Goal: Information Seeking & Learning: Learn about a topic

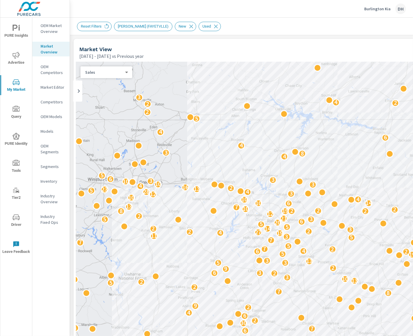
scroll to position [0, 0]
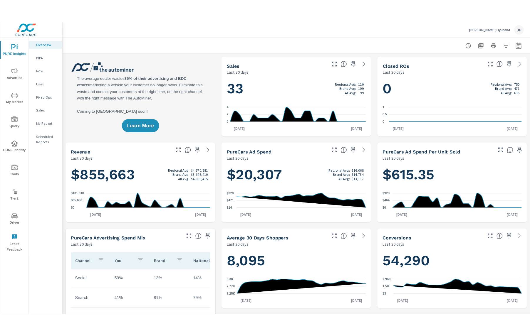
scroll to position [0, 0]
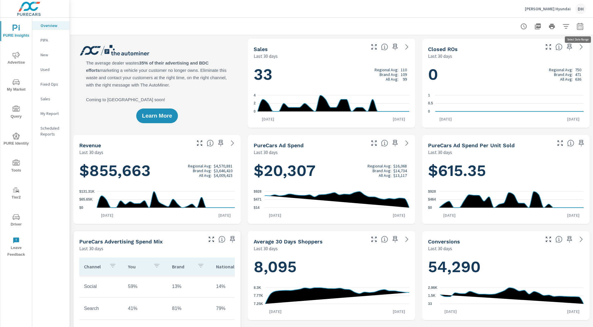
click at [574, 27] on button "button" at bounding box center [580, 27] width 12 height 12
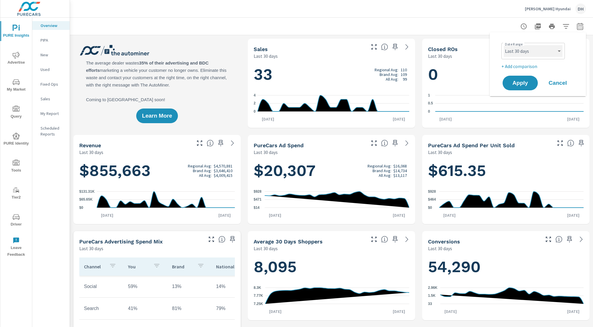
click at [559, 47] on select "Custom Yesterday Last week Last 7 days Last 14 days Last 30 days Last 45 days L…" at bounding box center [533, 51] width 59 height 12
click at [504, 45] on select "Custom Yesterday Last week Last 7 days Last 14 days Last 30 days Last 45 days L…" at bounding box center [533, 51] width 59 height 12
select select "custom"
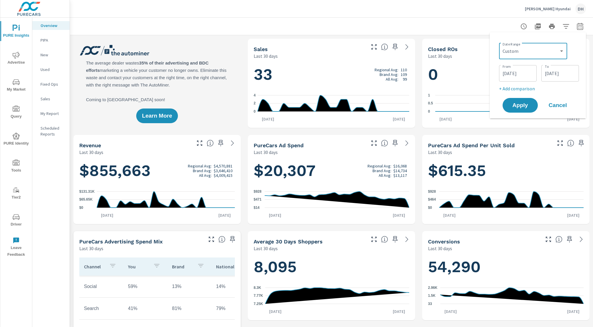
click at [517, 71] on input "08/13/2025" at bounding box center [517, 74] width 33 height 12
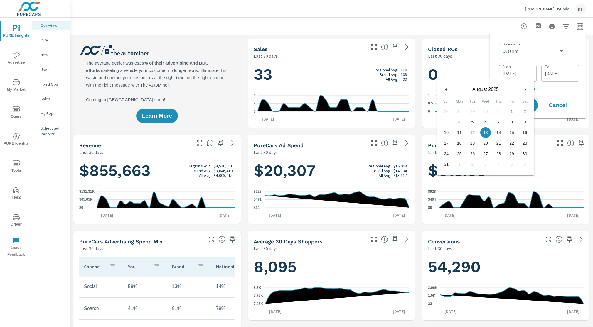
click at [444, 90] on icon "button" at bounding box center [445, 89] width 3 height 2
click at [470, 11] on div "Swope Hyundai DH" at bounding box center [331, 8] width 509 height 17
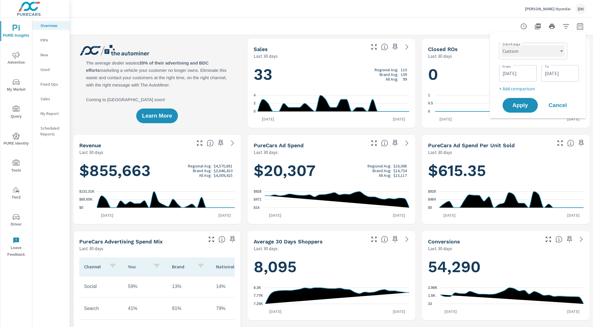
click at [558, 53] on select "Custom Yesterday Last week Last 7 days Last 14 days Last 30 days Last 45 days L…" at bounding box center [532, 51] width 63 height 12
click at [527, 55] on select "Custom Yesterday Last week Last 7 days Last 14 days Last 30 days Last 45 days L…" at bounding box center [532, 51] width 63 height 12
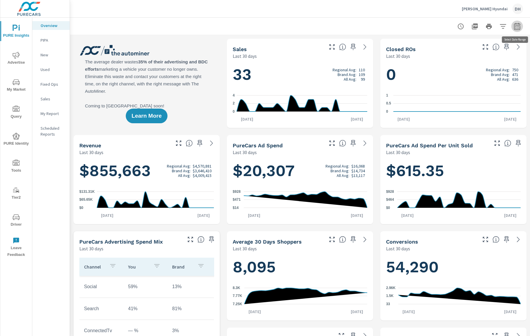
click at [518, 27] on icon "button" at bounding box center [516, 26] width 7 height 7
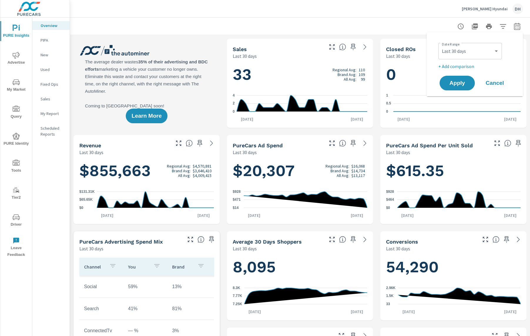
click at [472, 59] on div "Custom Yesterday Last week Last 7 days Last 14 days Last 30 days Last 45 days L…" at bounding box center [469, 51] width 63 height 16
click at [498, 48] on select "Custom Yesterday Last week Last 7 days Last 14 days Last 30 days Last 45 days L…" at bounding box center [469, 51] width 59 height 12
click at [440, 45] on select "Custom Yesterday Last week Last 7 days Last 14 days Last 30 days Last 45 days L…" at bounding box center [469, 51] width 59 height 12
select select "Last 9 months"
click at [468, 83] on span "Apply" at bounding box center [457, 83] width 24 height 6
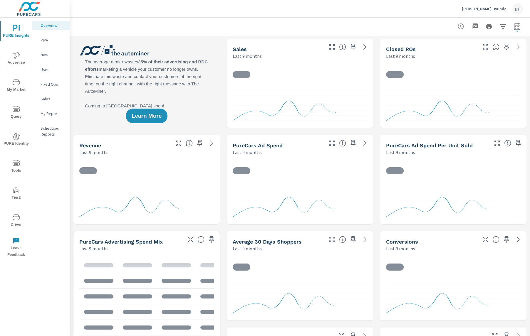
scroll to position [0, 0]
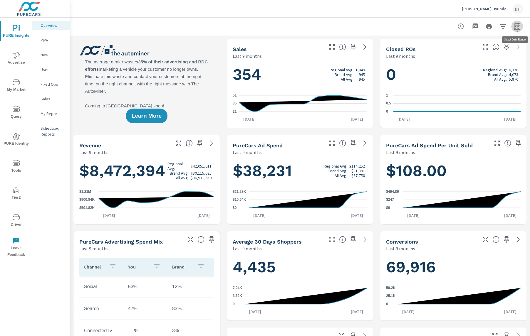
click at [518, 27] on icon "button" at bounding box center [517, 27] width 4 height 2
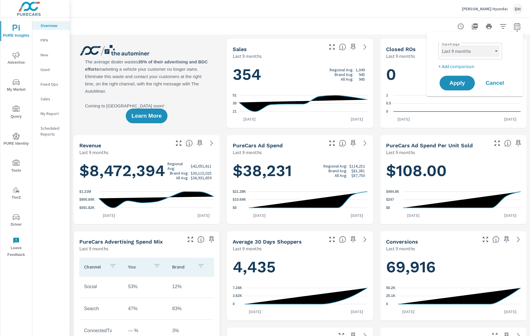
click at [466, 51] on select "Custom Yesterday Last week Last 7 days Last 14 days Last 30 days Last 45 days L…" at bounding box center [469, 51] width 59 height 12
click at [440, 45] on select "Custom Yesterday Last week Last 7 days Last 14 days Last 30 days Last 45 days L…" at bounding box center [469, 51] width 59 height 12
select select "custom"
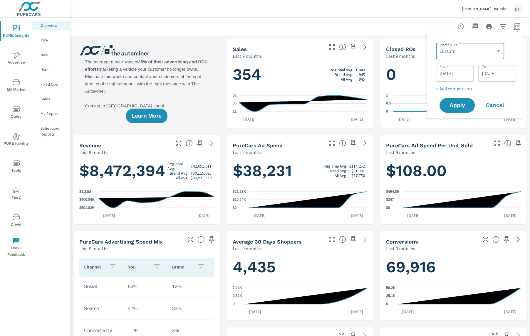
click at [451, 76] on input "12/01/2024" at bounding box center [454, 74] width 33 height 12
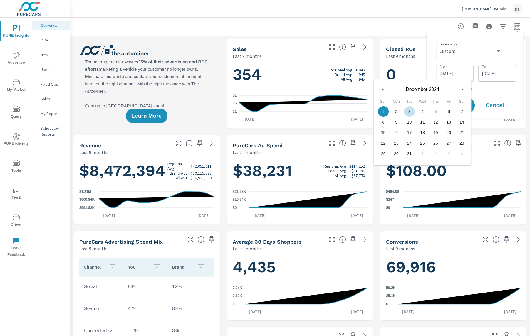
click at [464, 89] on button "button" at bounding box center [461, 89] width 7 height 7
click at [422, 111] on span "1" at bounding box center [422, 112] width 13 height 8
click at [449, 153] on span "31" at bounding box center [448, 154] width 13 height 8
type input "01/31/2025"
click at [487, 87] on p "+ Add comparison" at bounding box center [476, 88] width 80 height 7
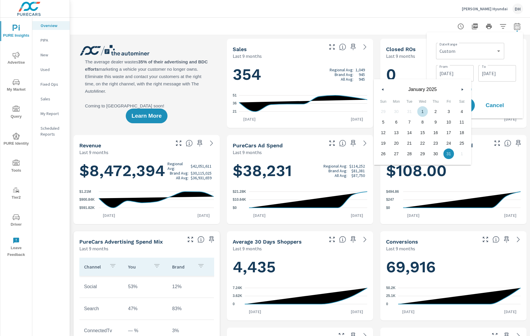
select select "Previous period"
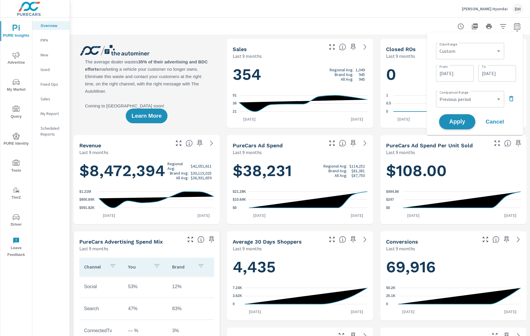
click at [457, 127] on button "Apply" at bounding box center [457, 121] width 36 height 15
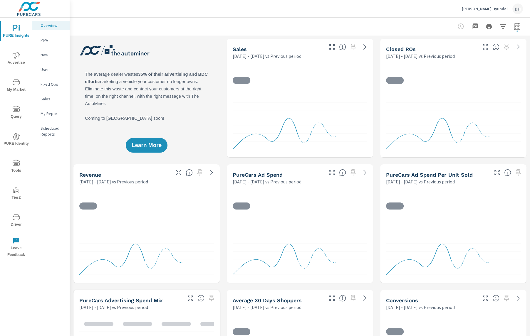
scroll to position [0, 0]
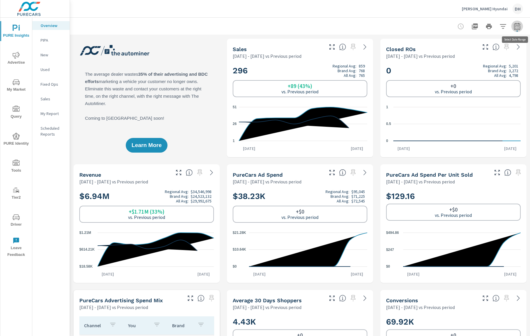
click at [516, 25] on icon "button" at bounding box center [516, 26] width 7 height 7
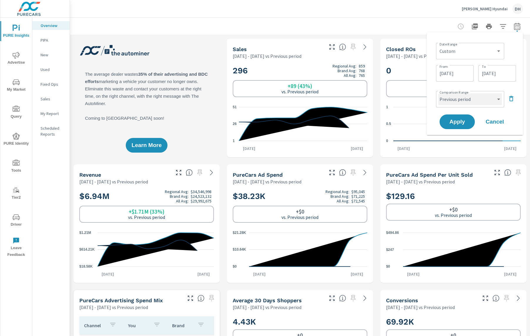
click at [475, 101] on select "Custom Previous period Previous month Previous year" at bounding box center [469, 99] width 63 height 12
click at [438, 93] on select "Custom Previous period Previous month Previous year" at bounding box center [469, 99] width 63 height 12
select select "Previous year"
click at [461, 125] on button "Apply" at bounding box center [457, 121] width 36 height 15
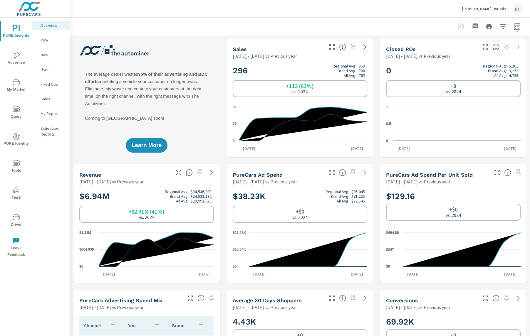
click at [513, 32] on div at bounding box center [300, 26] width 446 height 17
click at [517, 27] on icon "button" at bounding box center [516, 26] width 7 height 7
select select "Previous year"
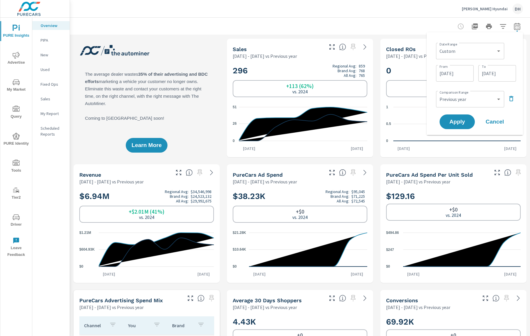
click at [463, 73] on input "01/31/2025" at bounding box center [454, 74] width 33 height 12
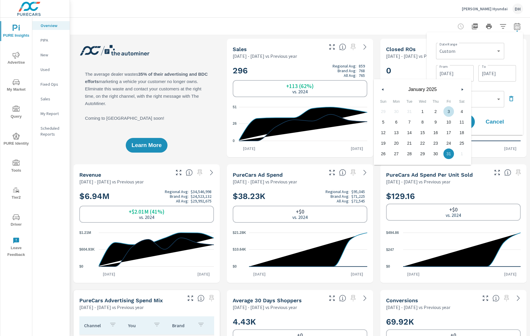
click at [460, 90] on button "button" at bounding box center [461, 89] width 7 height 7
click at [457, 111] on span "1" at bounding box center [461, 112] width 13 height 8
type input "03/01/2025"
click at [473, 122] on button "Apply" at bounding box center [457, 121] width 36 height 15
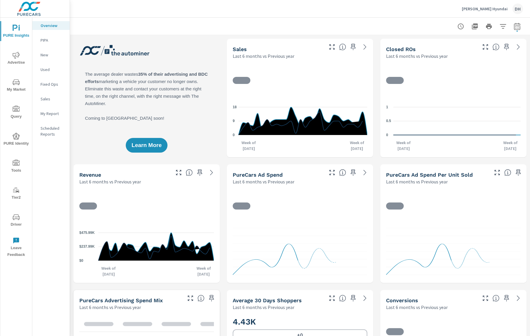
scroll to position [0, 0]
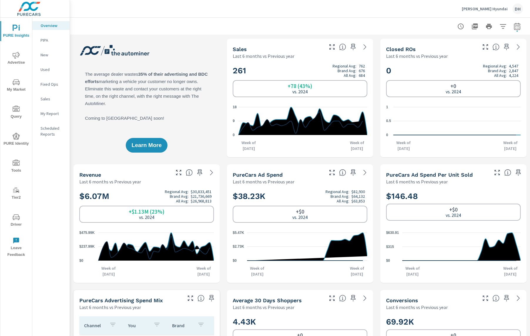
click at [519, 24] on icon "button" at bounding box center [516, 26] width 7 height 7
select select "Last 6 months"
select select "Previous year"
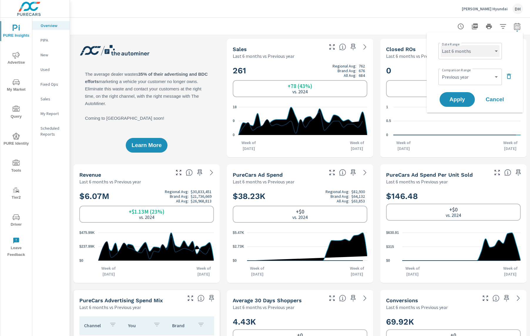
click at [480, 49] on select "Custom Yesterday Last week Last 7 days Last 14 days Last 30 days Last 45 days L…" at bounding box center [469, 51] width 59 height 12
click at [440, 45] on select "Custom Yesterday Last week Last 7 days Last 14 days Last 30 days Last 45 days L…" at bounding box center [469, 51] width 59 height 12
select select "custom"
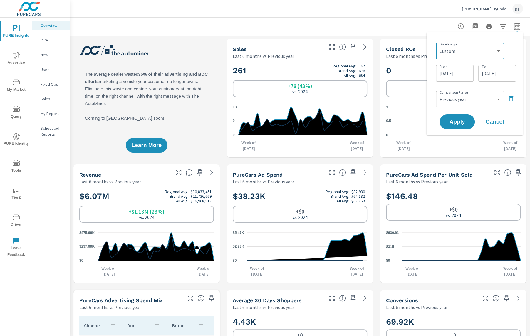
click at [454, 77] on input "03/01/2025" at bounding box center [454, 74] width 33 height 12
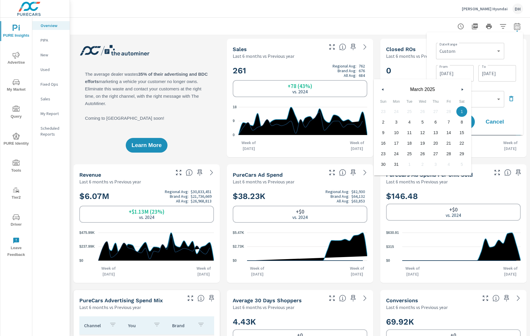
click at [459, 88] on button "button" at bounding box center [461, 89] width 7 height 7
click at [408, 110] on span "1" at bounding box center [408, 112] width 13 height 8
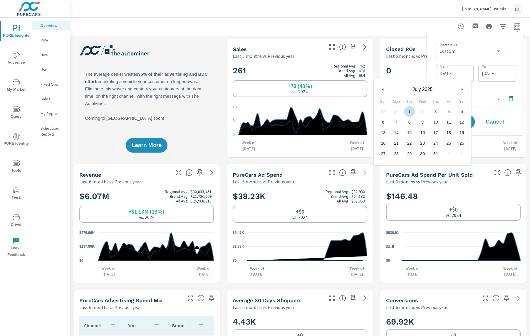
type input "07/01/2025"
click at [492, 78] on input "08/31/2025" at bounding box center [496, 74] width 33 height 12
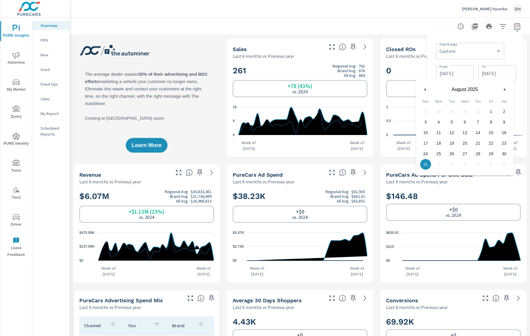
click at [516, 56] on div "Date Range Custom Yesterday Last week Last 7 days Last 14 days Last 30 days Las…" at bounding box center [474, 83] width 87 height 93
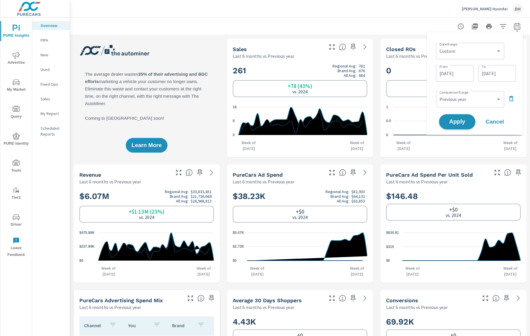
click at [464, 121] on span "Apply" at bounding box center [457, 122] width 24 height 6
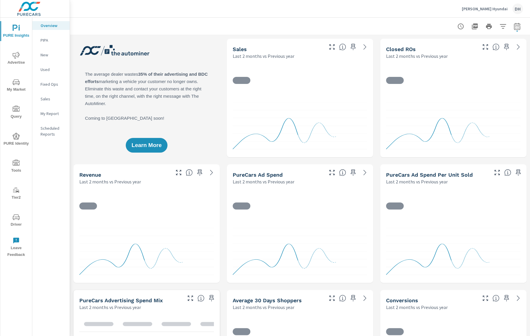
scroll to position [0, 0]
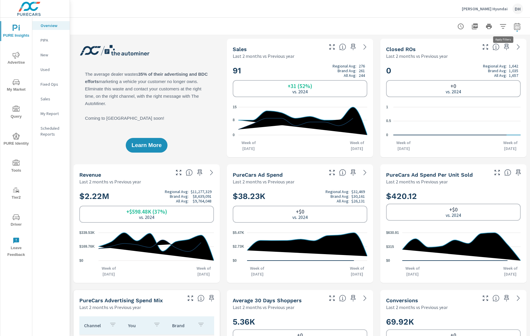
click at [501, 31] on button "button" at bounding box center [503, 27] width 12 height 12
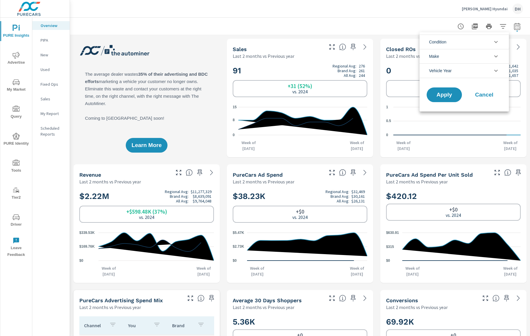
click at [464, 48] on li "Condition" at bounding box center [463, 42] width 89 height 14
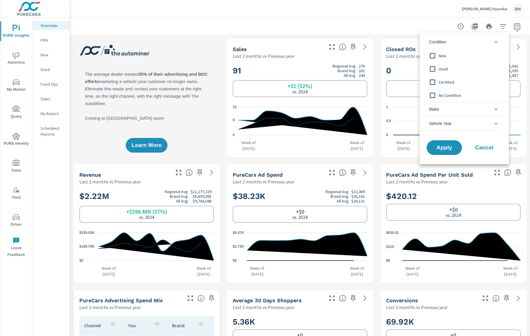
click at [434, 69] on input "filter options" at bounding box center [432, 69] width 12 height 12
click at [432, 82] on input "filter options" at bounding box center [432, 82] width 12 height 12
click at [430, 96] on input "filter options" at bounding box center [432, 95] width 12 height 12
click at [453, 154] on button "Apply" at bounding box center [444, 147] width 36 height 15
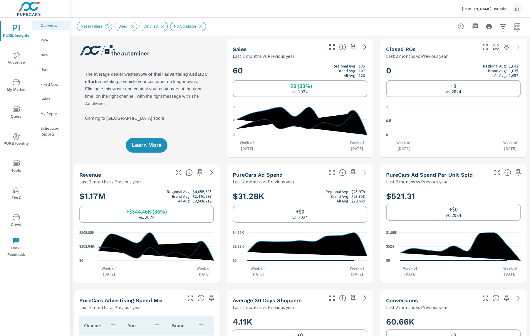
scroll to position [0, 0]
click at [516, 28] on icon "button" at bounding box center [516, 26] width 7 height 7
select select "Last 2 months"
select select "Previous year"
click at [443, 17] on header "Swope Hyundai DH" at bounding box center [300, 9] width 460 height 18
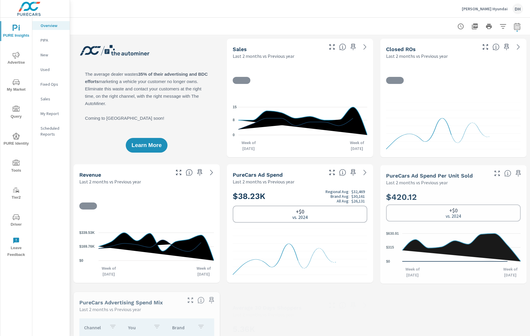
scroll to position [0, 0]
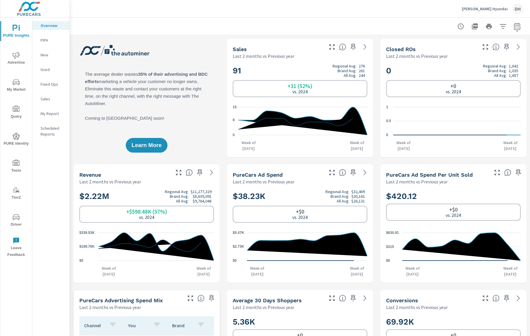
click at [501, 24] on icon "button" at bounding box center [502, 26] width 6 height 4
click at [449, 45] on li "Condition" at bounding box center [463, 42] width 89 height 14
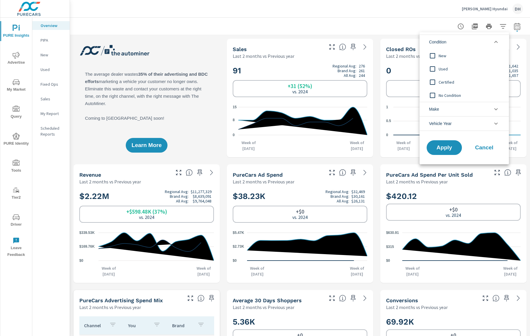
click at [447, 56] on span "New" at bounding box center [470, 55] width 64 height 7
click at [453, 149] on span "Apply" at bounding box center [444, 148] width 24 height 6
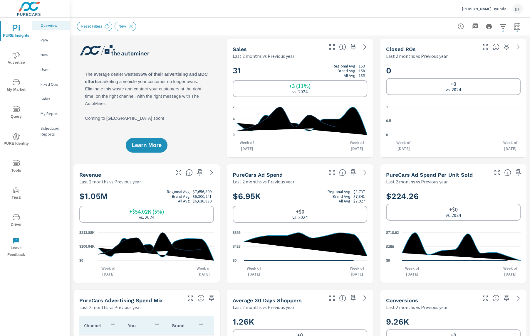
scroll to position [0, 0]
click at [519, 30] on button "button" at bounding box center [517, 27] width 12 height 12
select select "Last 2 months"
select select "Previous year"
click at [492, 55] on select "Custom Yesterday Last week Last 7 days Last 14 days Last 30 days Last 45 days L…" at bounding box center [469, 51] width 59 height 12
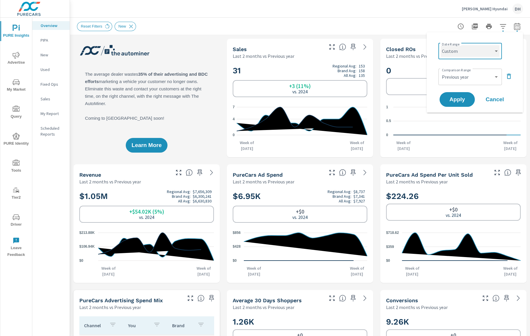
click at [440, 45] on select "Custom Yesterday Last week Last 7 days Last 14 days Last 30 days Last 45 days L…" at bounding box center [469, 51] width 59 height 12
select select "custom"
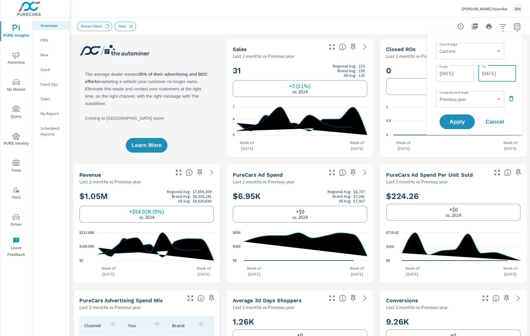
click at [493, 76] on input "08/31/2025" at bounding box center [496, 74] width 33 height 12
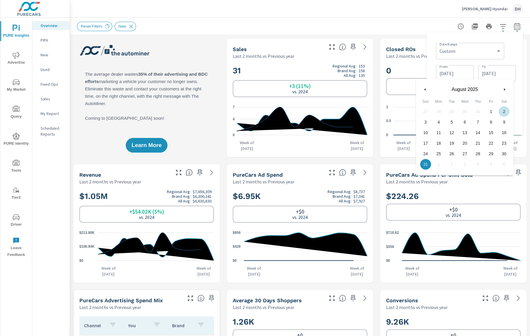
click at [506, 88] on button "button" at bounding box center [504, 89] width 7 height 7
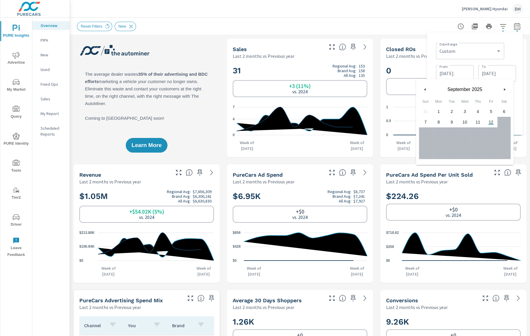
click at [442, 112] on span "1" at bounding box center [438, 112] width 13 height 8
type input "09/01/2025"
click at [515, 55] on div "Date Range Custom Yesterday Last week Last 7 days Last 14 days Last 30 days Las…" at bounding box center [476, 51] width 80 height 20
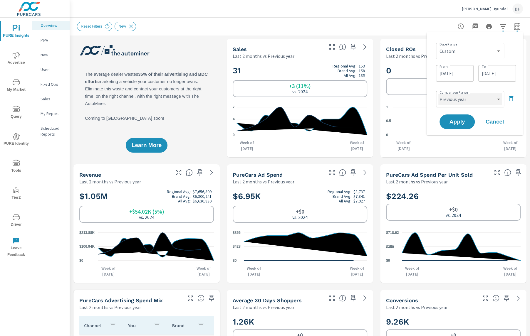
click at [454, 99] on select "Custom Previous period Previous month Previous year" at bounding box center [469, 99] width 63 height 12
click at [438, 93] on select "Custom Previous period Previous month Previous year" at bounding box center [469, 99] width 63 height 12
select select "custom"
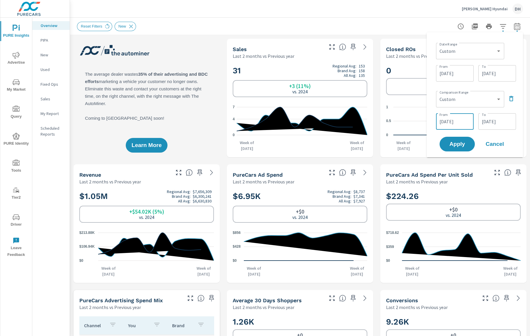
click at [454, 121] on input "07/01/2024" at bounding box center [454, 122] width 33 height 12
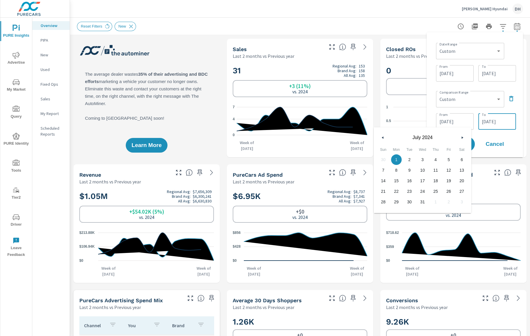
click at [488, 126] on input "09/01/2024" at bounding box center [496, 122] width 33 height 12
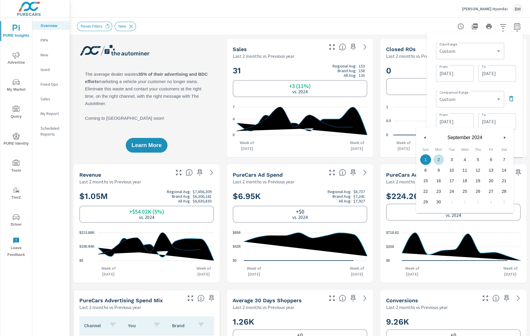
click at [436, 160] on span "2" at bounding box center [438, 160] width 13 height 8
type input "09/02/2024"
click at [521, 105] on div "Date Range Custom Yesterday Last week Last 7 days Last 14 days Last 30 days Las…" at bounding box center [474, 94] width 96 height 125
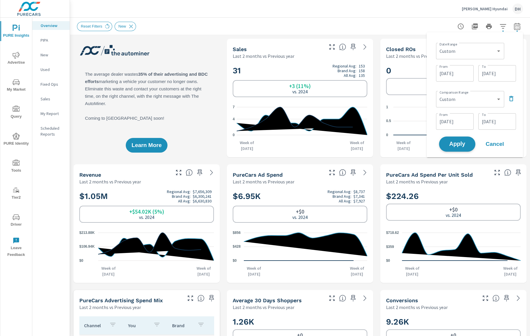
click at [459, 140] on button "Apply" at bounding box center [457, 144] width 36 height 15
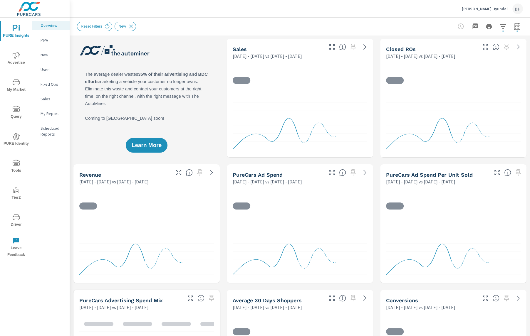
scroll to position [0, 0]
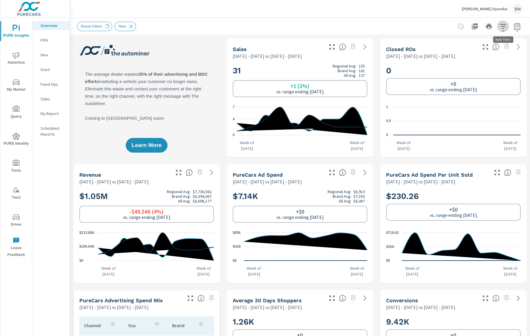
click at [503, 27] on icon "button" at bounding box center [502, 26] width 7 height 7
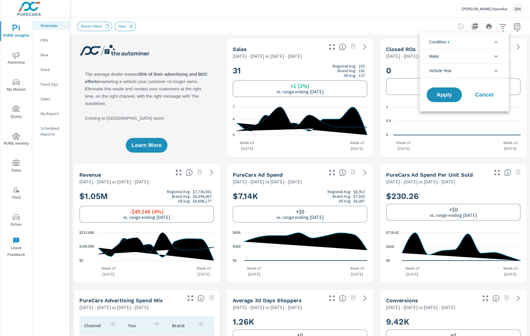
click at [492, 42] on icon "filter options" at bounding box center [495, 41] width 7 height 7
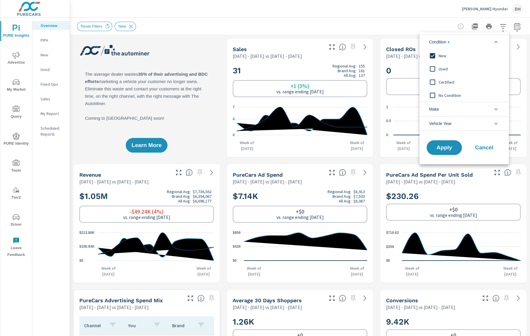
click at [330, 21] on div at bounding box center [265, 168] width 530 height 336
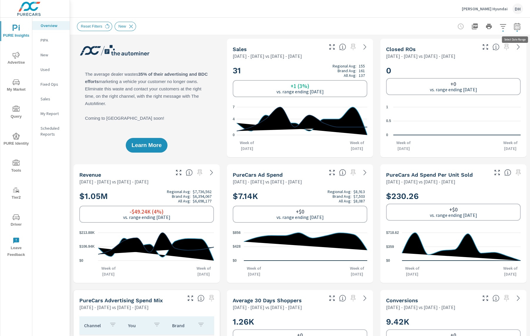
click at [515, 25] on icon "button" at bounding box center [516, 26] width 6 height 7
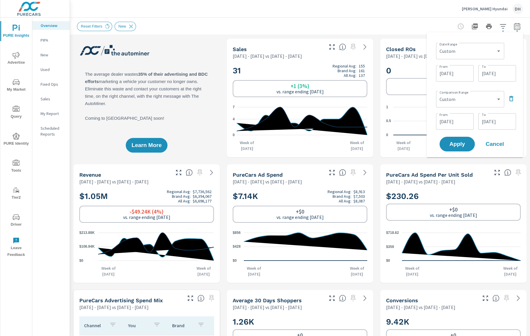
click at [495, 78] on input "09/01/2025" at bounding box center [496, 74] width 33 height 12
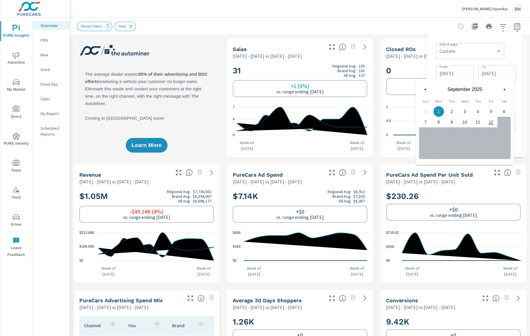
click at [467, 62] on div "Date Range Custom Yesterday Last week Last 7 days Last 14 days Last 30 days Las…" at bounding box center [476, 62] width 80 height 42
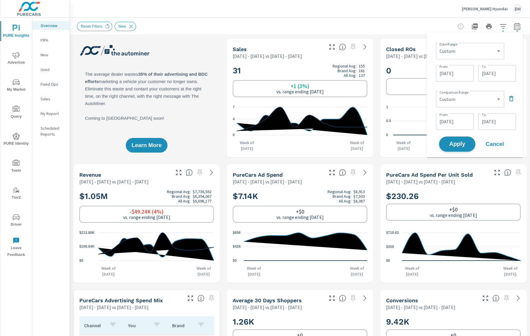
click at [459, 145] on span "Apply" at bounding box center [457, 144] width 24 height 6
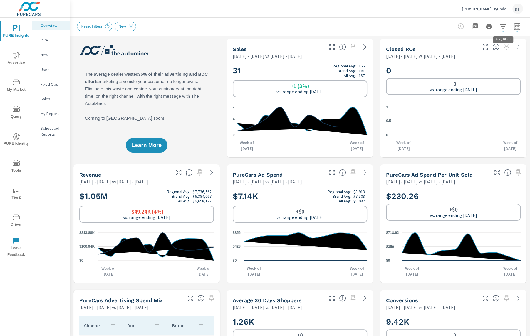
click at [502, 25] on icon "button" at bounding box center [502, 26] width 7 height 7
click at [462, 40] on li "Condition" at bounding box center [463, 42] width 89 height 14
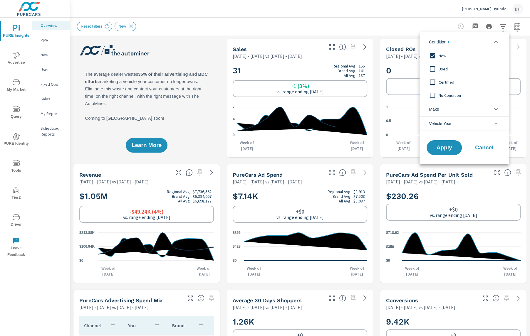
click at [434, 57] on input "filter options" at bounding box center [432, 56] width 12 height 12
click at [434, 66] on input "filter options" at bounding box center [432, 69] width 12 height 12
click at [432, 79] on input "filter options" at bounding box center [432, 82] width 12 height 12
click at [443, 142] on button "Apply" at bounding box center [444, 147] width 36 height 15
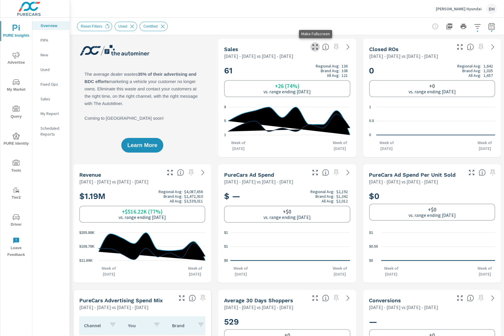
click at [316, 47] on icon "button" at bounding box center [314, 46] width 7 height 7
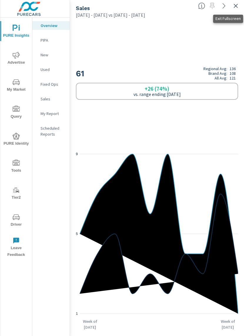
click at [237, 4] on icon "button" at bounding box center [235, 6] width 4 height 4
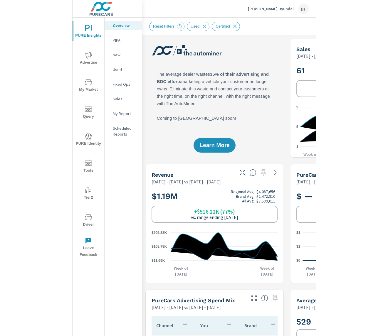
scroll to position [0, 0]
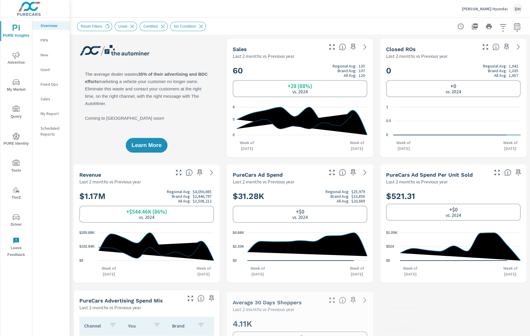
scroll to position [0, 0]
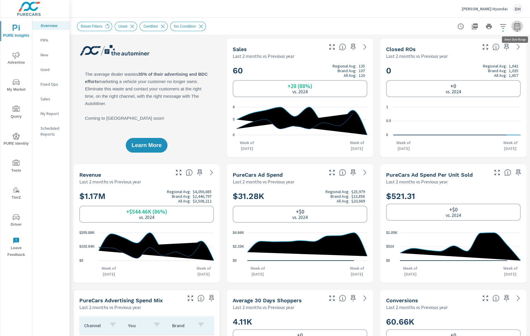
click at [515, 25] on icon "button" at bounding box center [516, 26] width 6 height 7
select select "Last 2 months"
select select "Previous year"
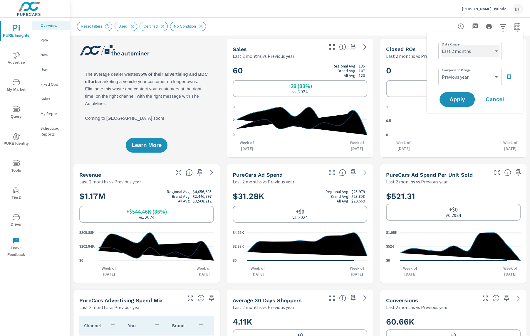
click at [492, 46] on select "Custom [DATE] Last week Last 7 days Last 14 days Last 30 days Last 45 days Last…" at bounding box center [469, 51] width 59 height 12
click at [481, 48] on select "Custom [DATE] Last week Last 7 days Last 14 days Last 30 days Last 45 days Last…" at bounding box center [469, 51] width 59 height 12
click at [440, 45] on select "Custom [DATE] Last week Last 7 days Last 14 days Last 30 days Last 45 days Last…" at bounding box center [469, 51] width 59 height 12
select select "custom"
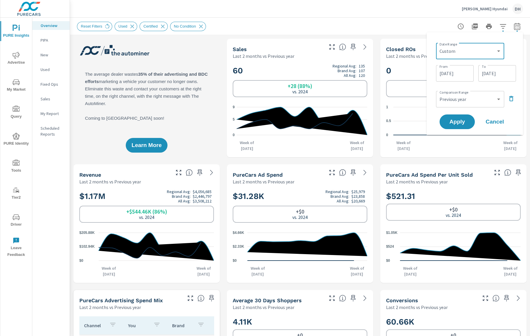
click at [493, 72] on input "08/31/2025" at bounding box center [496, 74] width 33 height 12
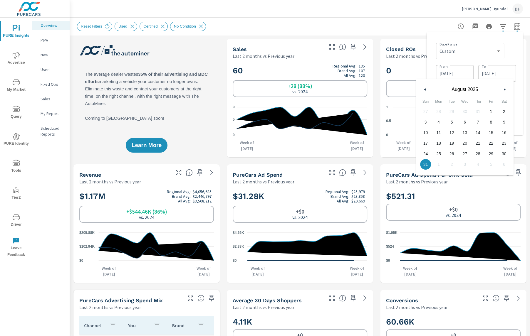
click at [506, 90] on icon "button" at bounding box center [504, 89] width 3 height 2
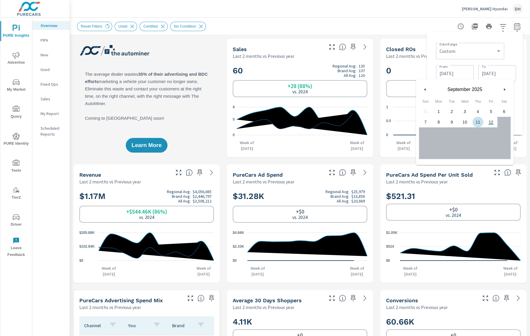
click at [481, 123] on span "11" at bounding box center [477, 122] width 13 height 8
type input "09/11/2025"
click at [517, 56] on div "Date Range Custom Yesterday Last week Last 7 days Last 14 days Last 30 days Las…" at bounding box center [474, 83] width 87 height 93
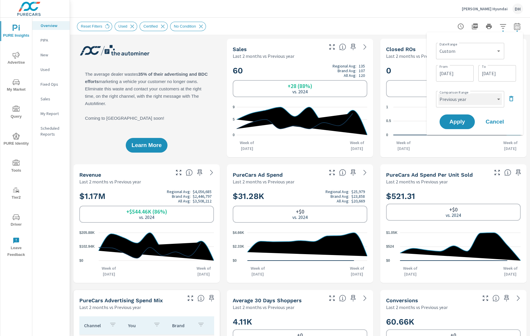
click at [474, 102] on select "Custom Previous period Previous month Previous year" at bounding box center [469, 99] width 63 height 12
click at [438, 93] on select "Custom Previous period Previous month Previous year" at bounding box center [469, 99] width 63 height 12
select select "custom"
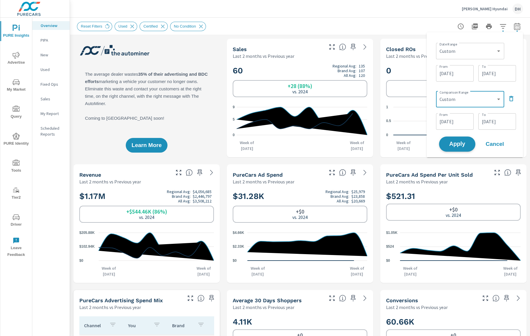
click at [464, 138] on button "Apply" at bounding box center [457, 144] width 36 height 15
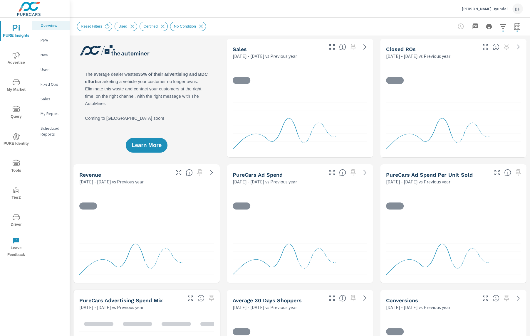
scroll to position [0, 0]
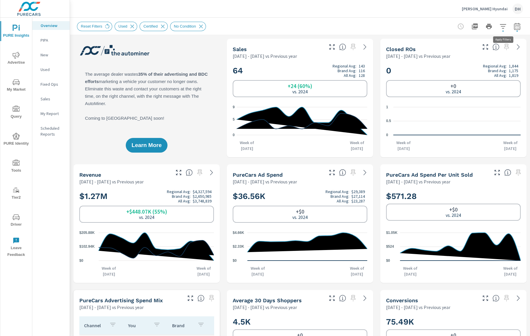
click at [505, 25] on icon "button" at bounding box center [502, 26] width 7 height 7
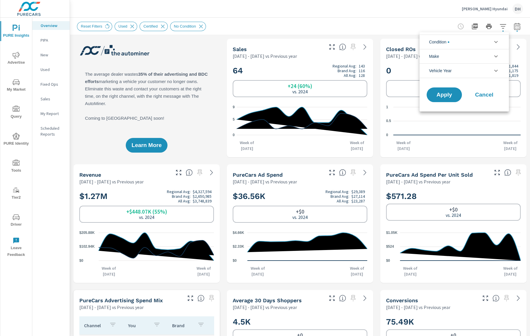
click at [471, 42] on li "Condition" at bounding box center [463, 42] width 89 height 14
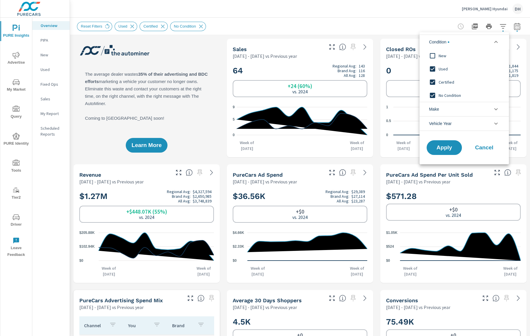
scroll to position [0, 0]
click at [442, 57] on span "New" at bounding box center [470, 55] width 64 height 7
click at [448, 146] on span "Apply" at bounding box center [444, 148] width 24 height 6
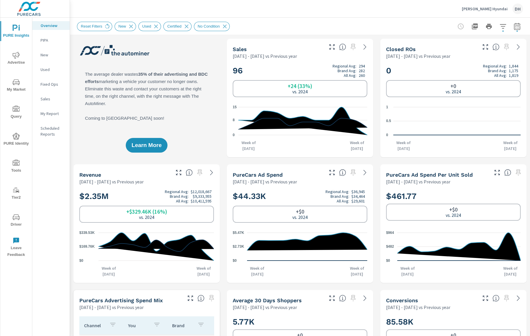
scroll to position [0, 0]
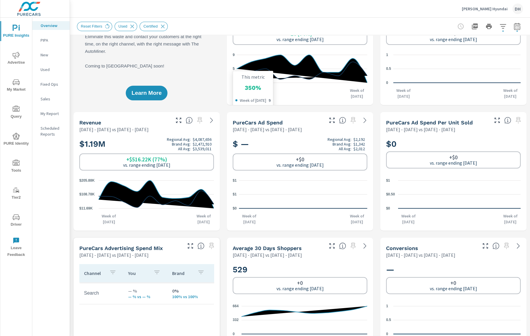
scroll to position [75, 0]
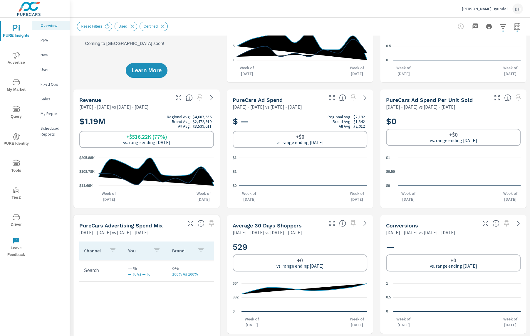
click at [16, 84] on icon "nav menu" at bounding box center [16, 82] width 7 height 6
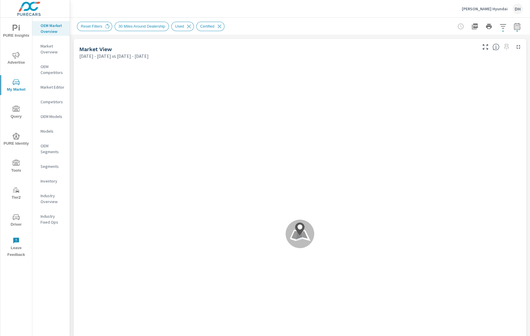
scroll to position [0, 0]
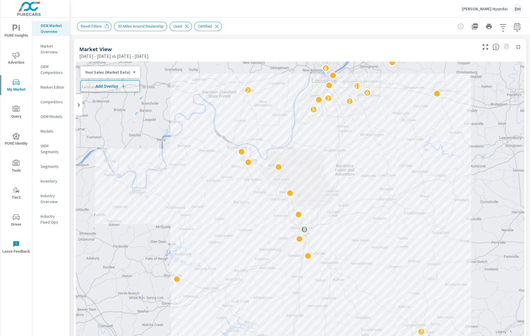
click at [59, 180] on p "Inventory" at bounding box center [53, 181] width 24 height 6
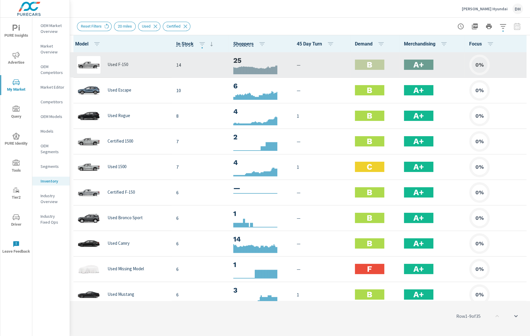
scroll to position [0, 0]
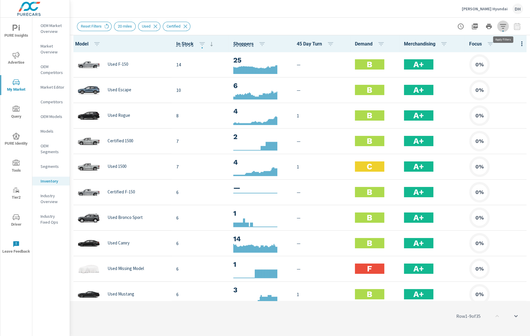
click at [499, 26] on icon "button" at bounding box center [502, 26] width 7 height 7
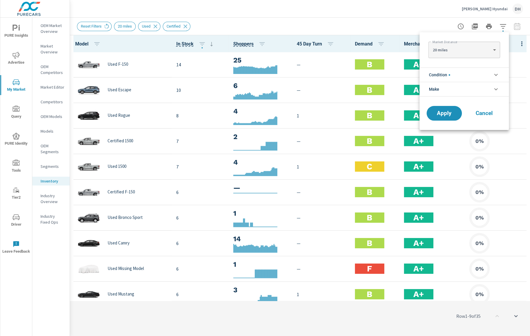
scroll to position [26, 0]
click at [452, 47] on body "PURE Insights Advertise My Market Query PURE Identity Tools Tier2 Driver Leave …" at bounding box center [265, 168] width 530 height 336
click at [421, 37] on div at bounding box center [265, 168] width 530 height 336
click at [442, 73] on span "Condition" at bounding box center [439, 75] width 21 height 14
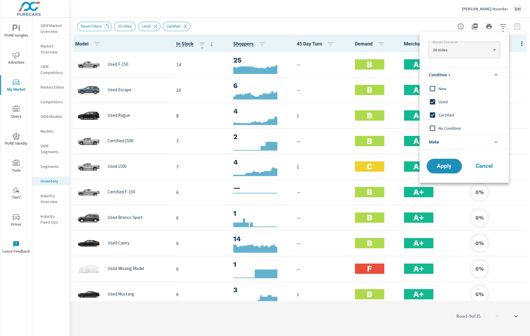
scroll to position [0, 0]
click at [431, 90] on input "filter options" at bounding box center [432, 88] width 12 height 12
click at [432, 100] on input "filter options" at bounding box center [432, 102] width 12 height 12
click at [432, 109] on input "filter options" at bounding box center [432, 115] width 12 height 12
click at [444, 161] on button "Apply" at bounding box center [444, 166] width 36 height 15
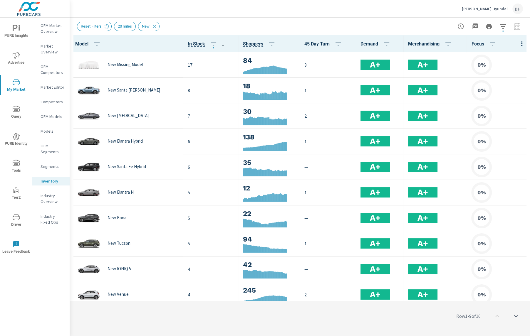
click at [520, 37] on div at bounding box center [521, 43] width 16 height 17
click at [521, 43] on icon "button" at bounding box center [521, 43] width 1 height 5
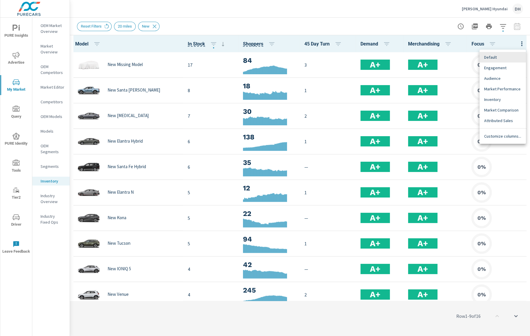
click at [290, 19] on div at bounding box center [265, 168] width 530 height 336
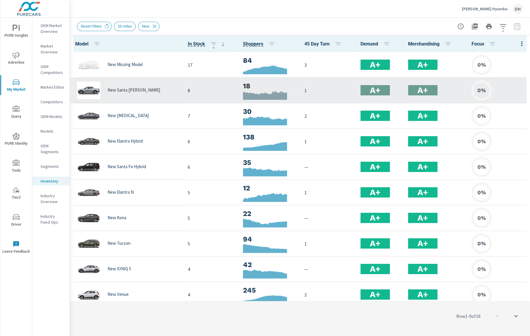
click at [481, 83] on icon at bounding box center [481, 90] width 21 height 21
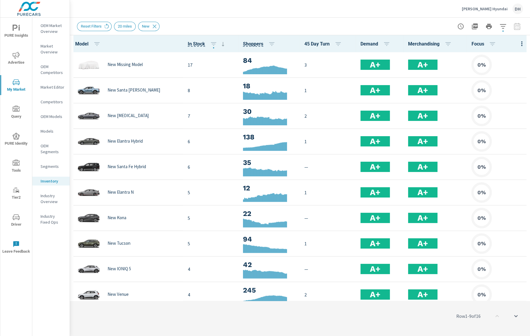
click at [516, 29] on div at bounding box center [488, 27] width 68 height 12
click at [504, 27] on icon "button" at bounding box center [502, 26] width 7 height 7
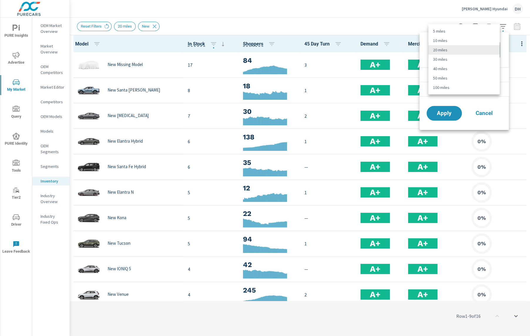
click at [471, 48] on body "PURE Insights Advertise My Market Query PURE Identity Tools Tier2 Driver Leave …" at bounding box center [265, 168] width 530 height 336
click at [457, 59] on li "30 miles" at bounding box center [463, 59] width 71 height 9
type Distance "30"
click at [445, 109] on button "Apply" at bounding box center [444, 113] width 36 height 15
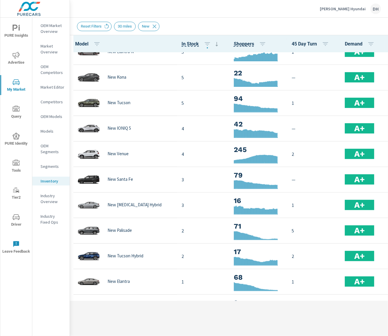
scroll to position [158, 0]
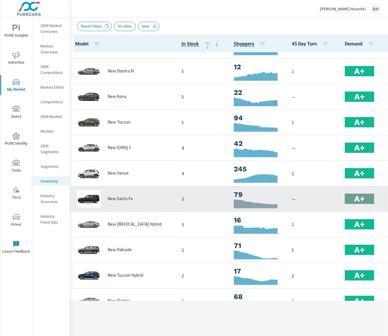
scroll to position [116, 0]
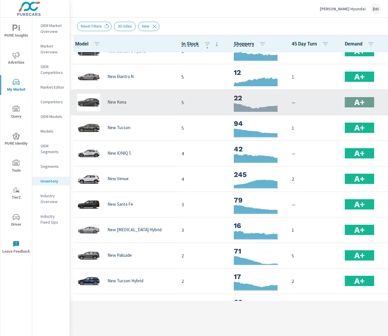
scroll to position [158, 0]
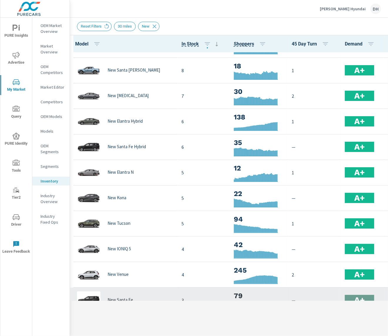
scroll to position [21, 0]
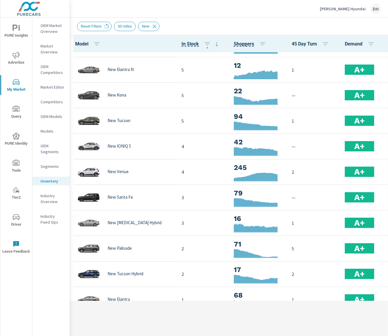
scroll to position [158, 0]
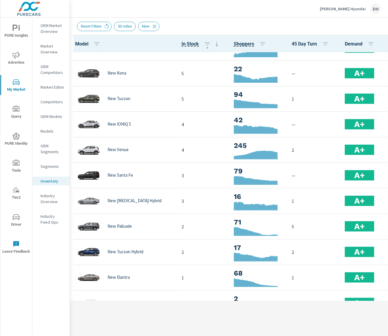
scroll to position [158, 0]
